Goal: Information Seeking & Learning: Learn about a topic

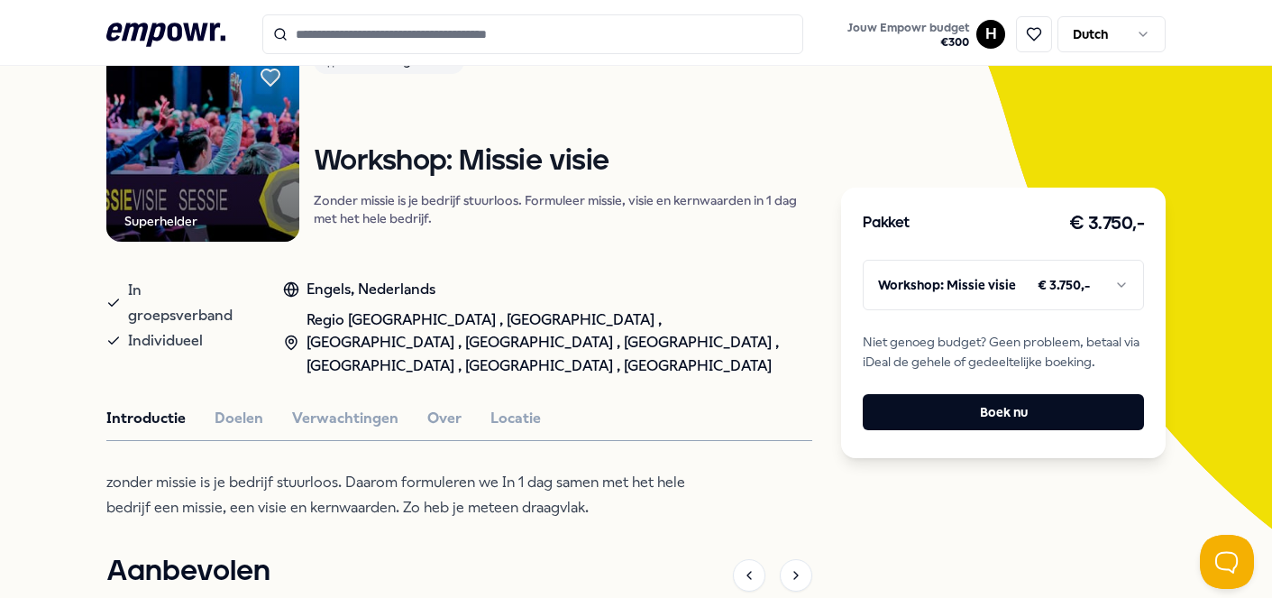
scroll to position [197, 0]
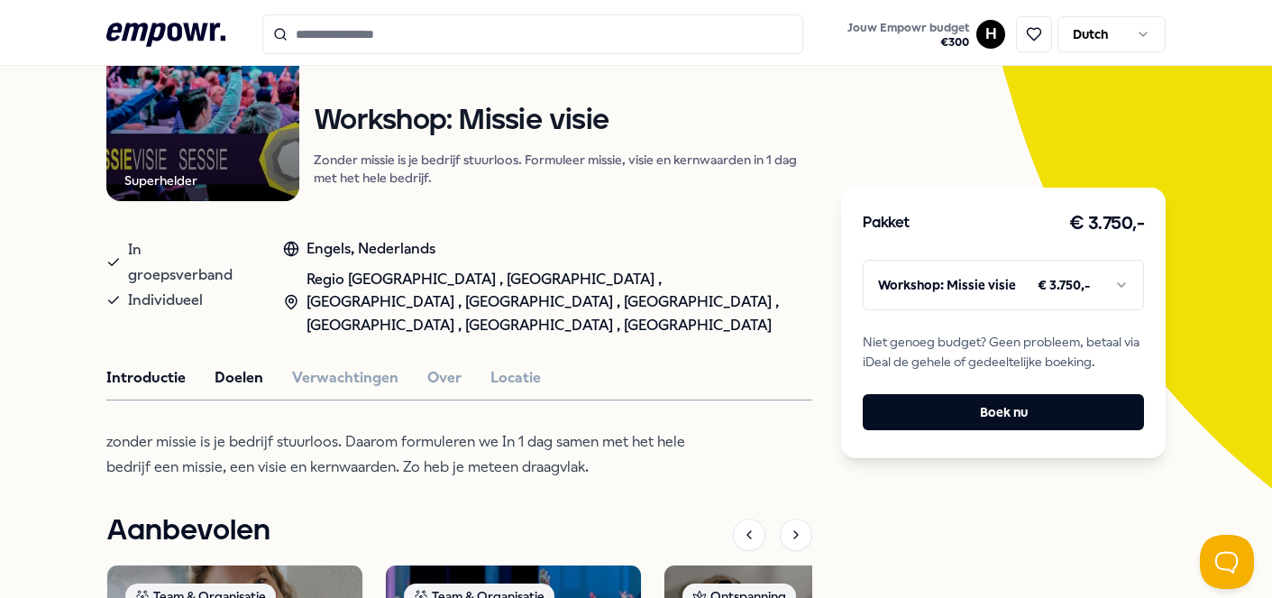
click at [230, 370] on button "Doelen" at bounding box center [239, 377] width 49 height 23
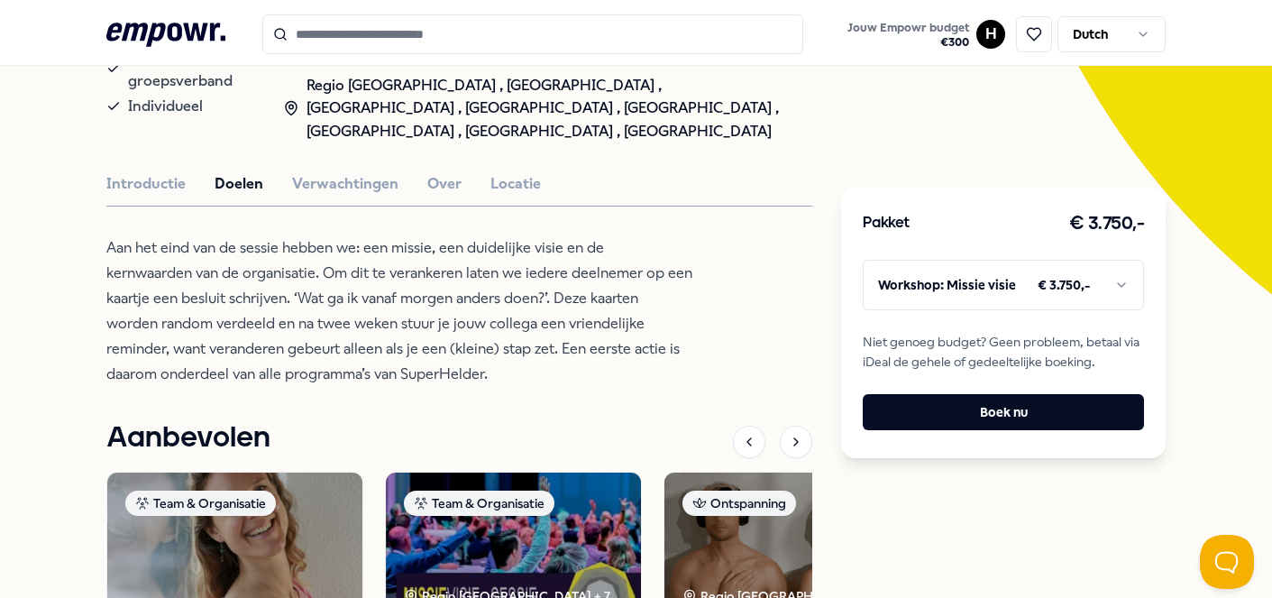
scroll to position [389, 0]
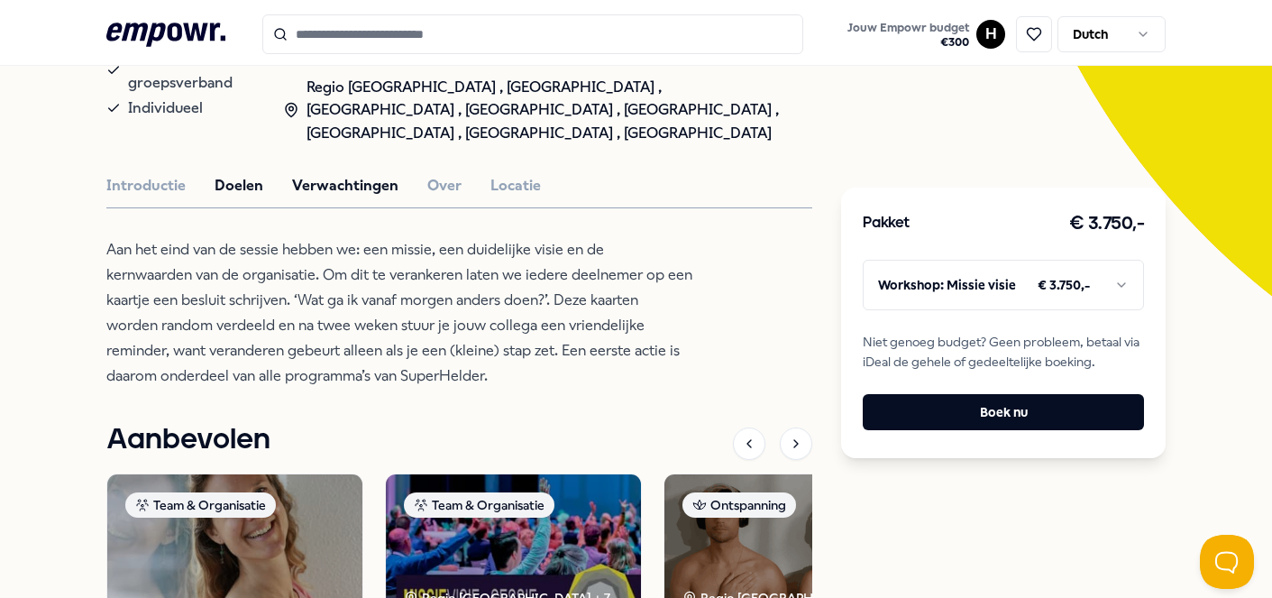
click at [362, 182] on button "Verwachtingen" at bounding box center [345, 185] width 106 height 23
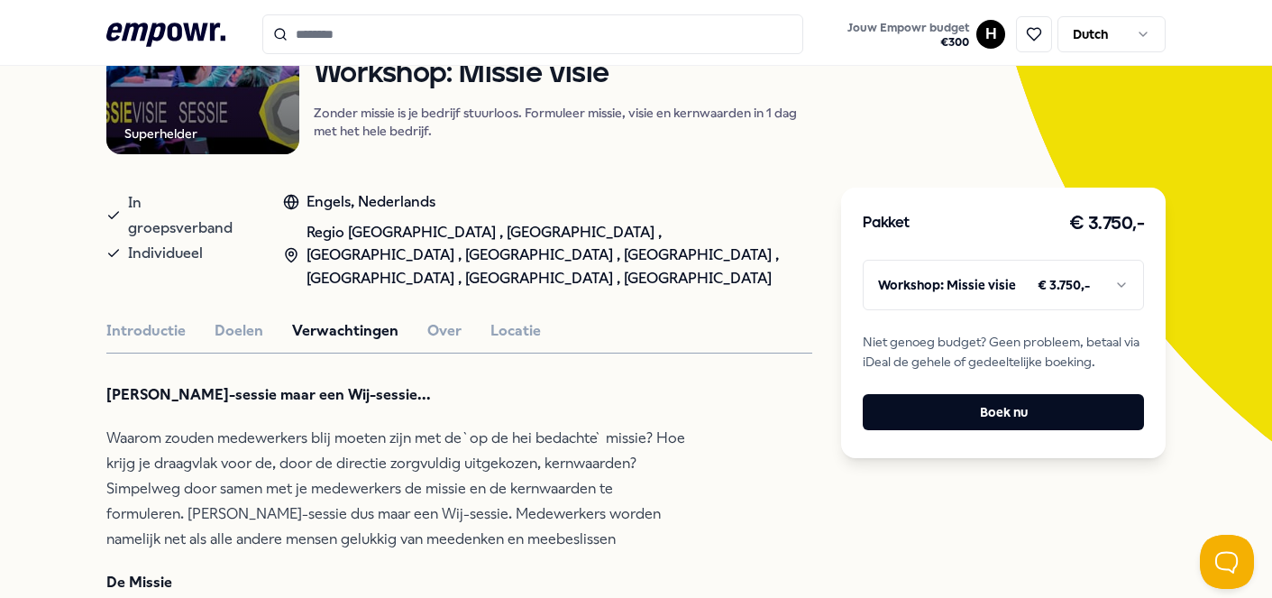
scroll to position [96, 0]
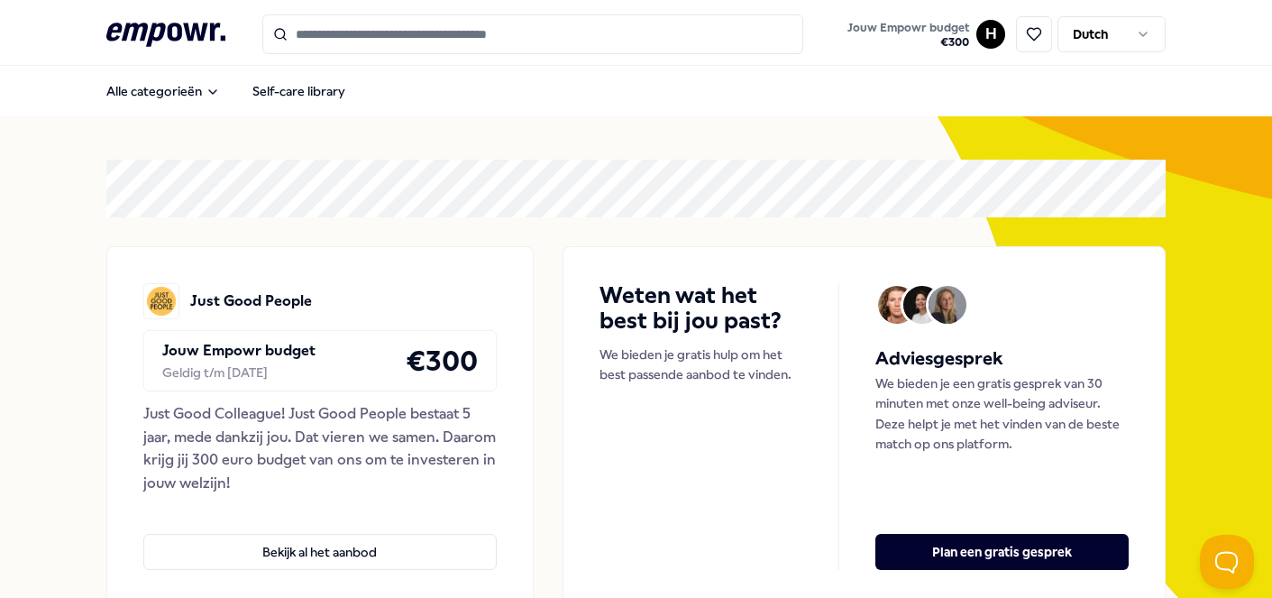
click at [991, 44] on html ".empowr-logo_svg__cls-1{fill:#03032f} Jouw Empowr budget € 300 H Dutch Alle cat…" at bounding box center [636, 299] width 1272 height 598
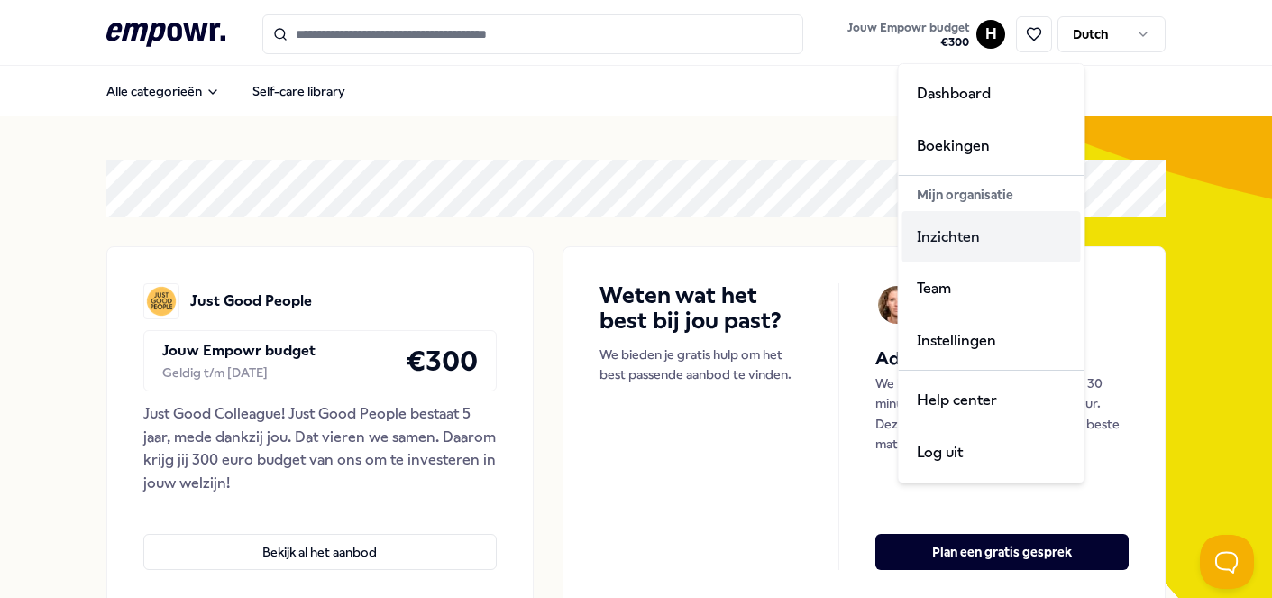
click at [954, 240] on div "Inzichten" at bounding box center [991, 237] width 178 height 52
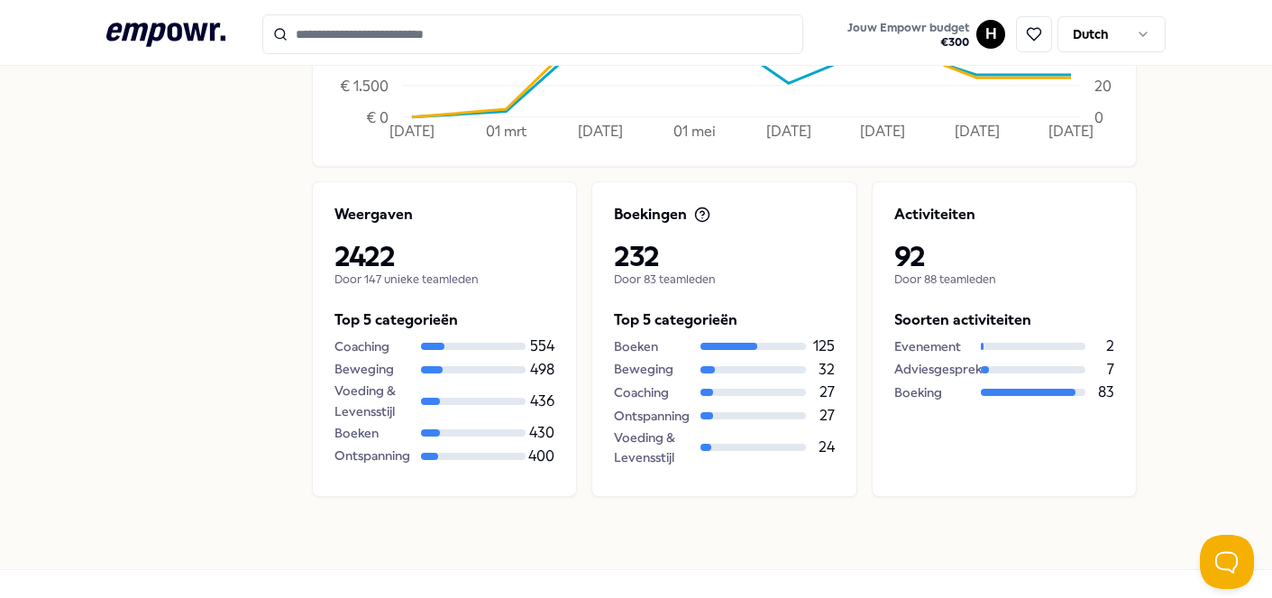
scroll to position [794, 0]
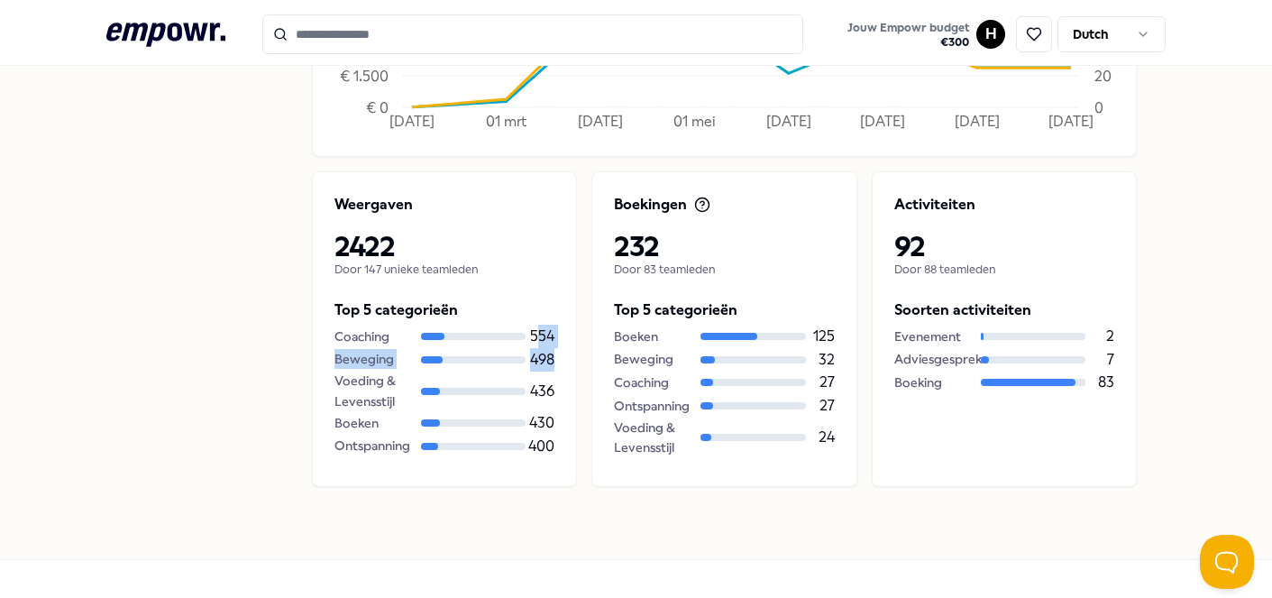
drag, startPoint x: 538, startPoint y: 339, endPoint x: 551, endPoint y: 363, distance: 27.4
click at [551, 363] on div "Coaching 554 Beweging 498 Voeding & Levensstijl 436 Boeken 430 Ontspanning 400" at bounding box center [444, 391] width 221 height 133
